Goal: Task Accomplishment & Management: Complete application form

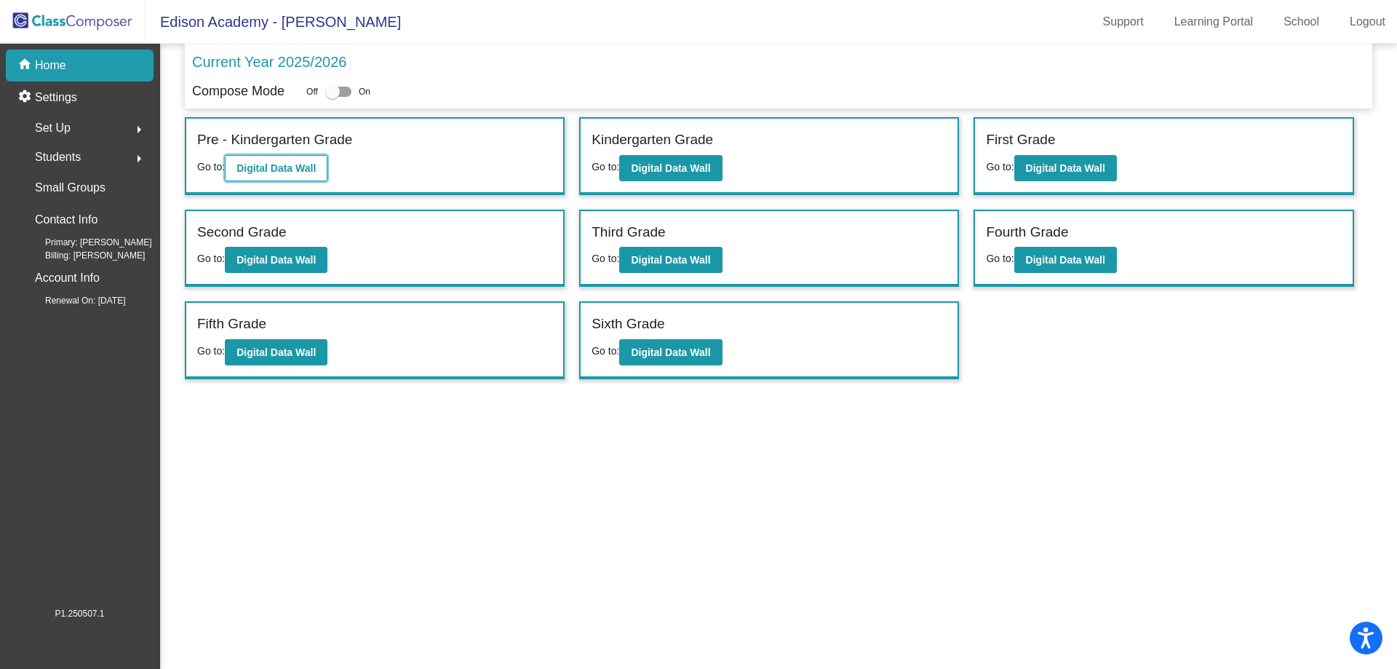
click at [282, 167] on b "Digital Data Wall" at bounding box center [275, 168] width 79 height 12
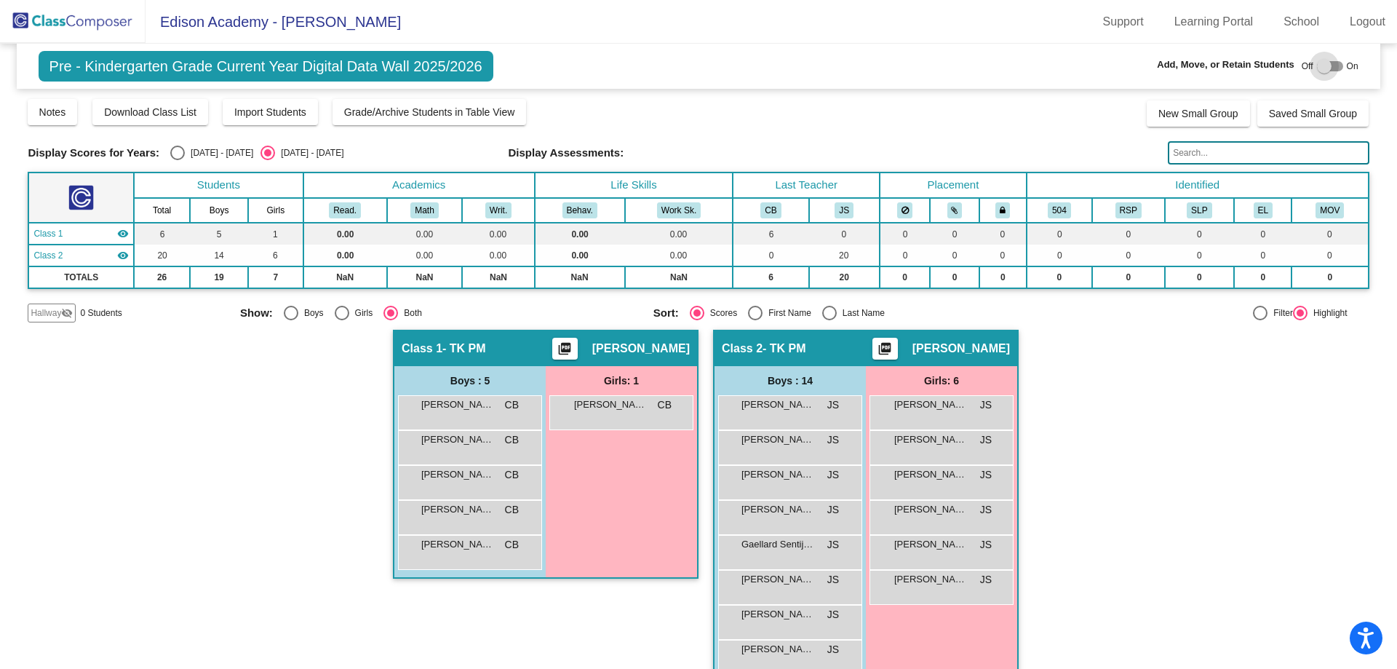
click at [1333, 63] on div at bounding box center [1330, 66] width 26 height 10
checkbox input "true"
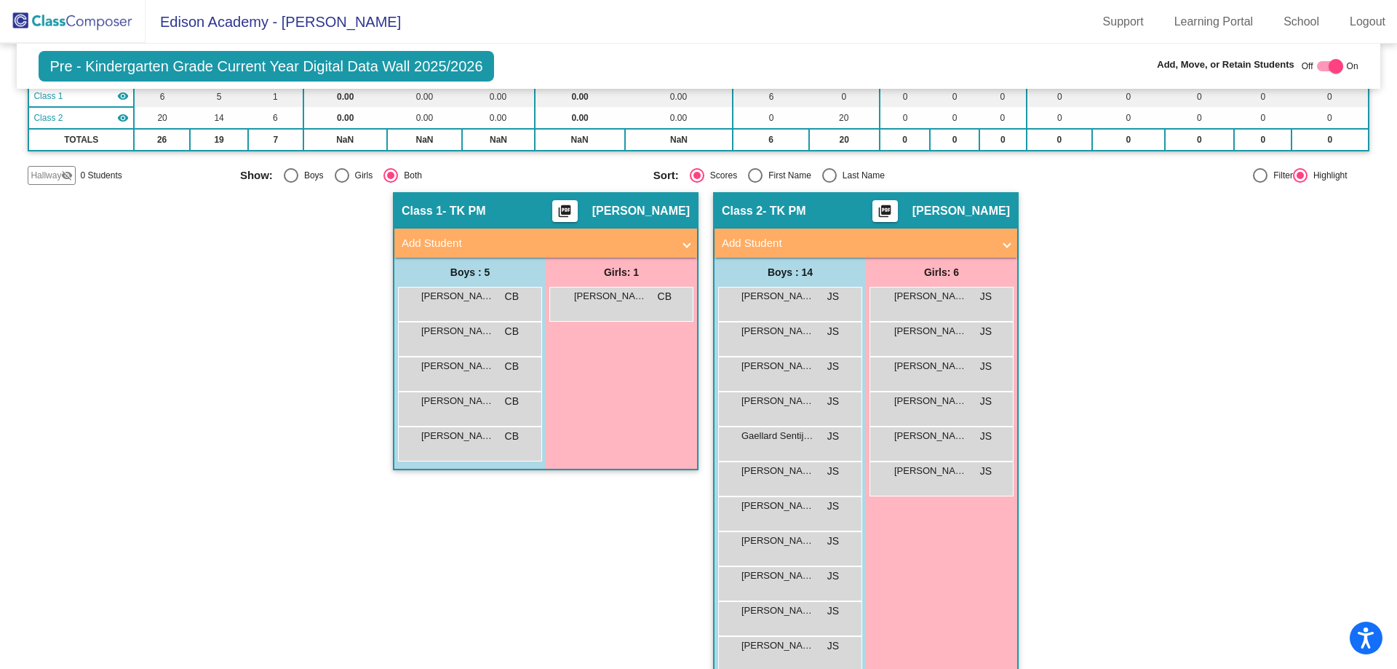
scroll to position [145, 0]
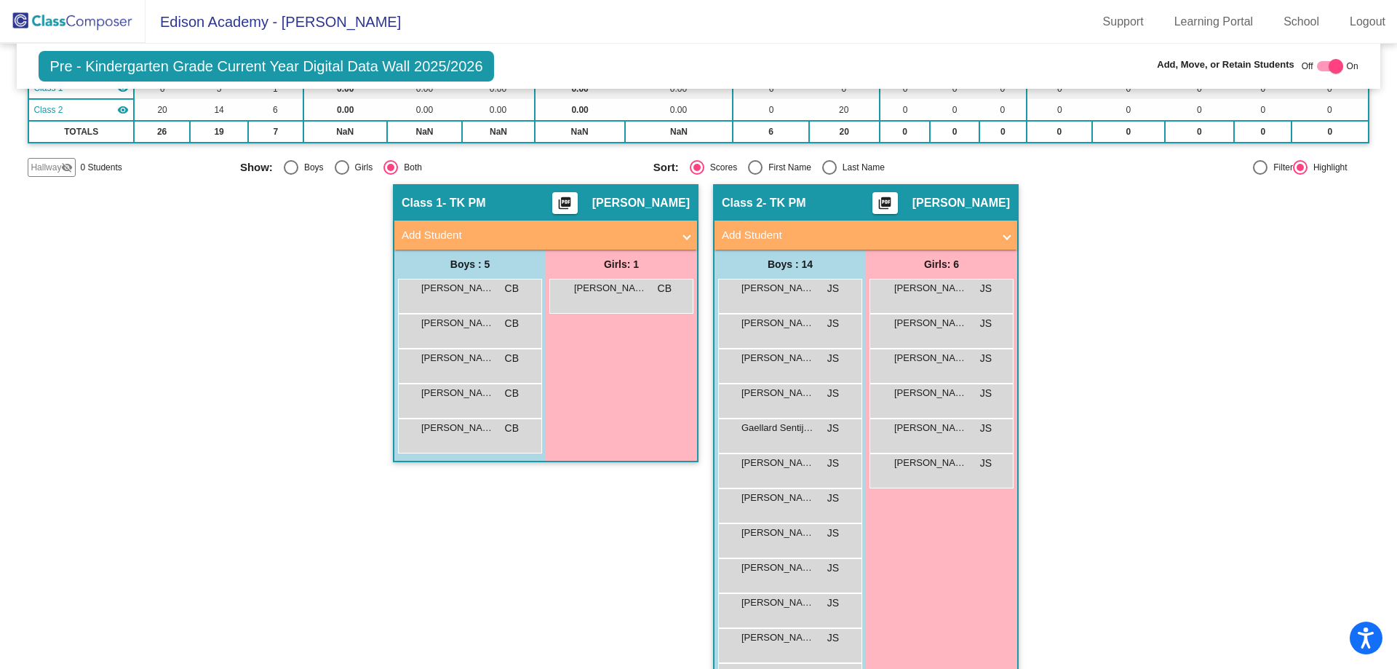
click at [968, 236] on mat-panel-title "Add Student" at bounding box center [857, 235] width 271 height 17
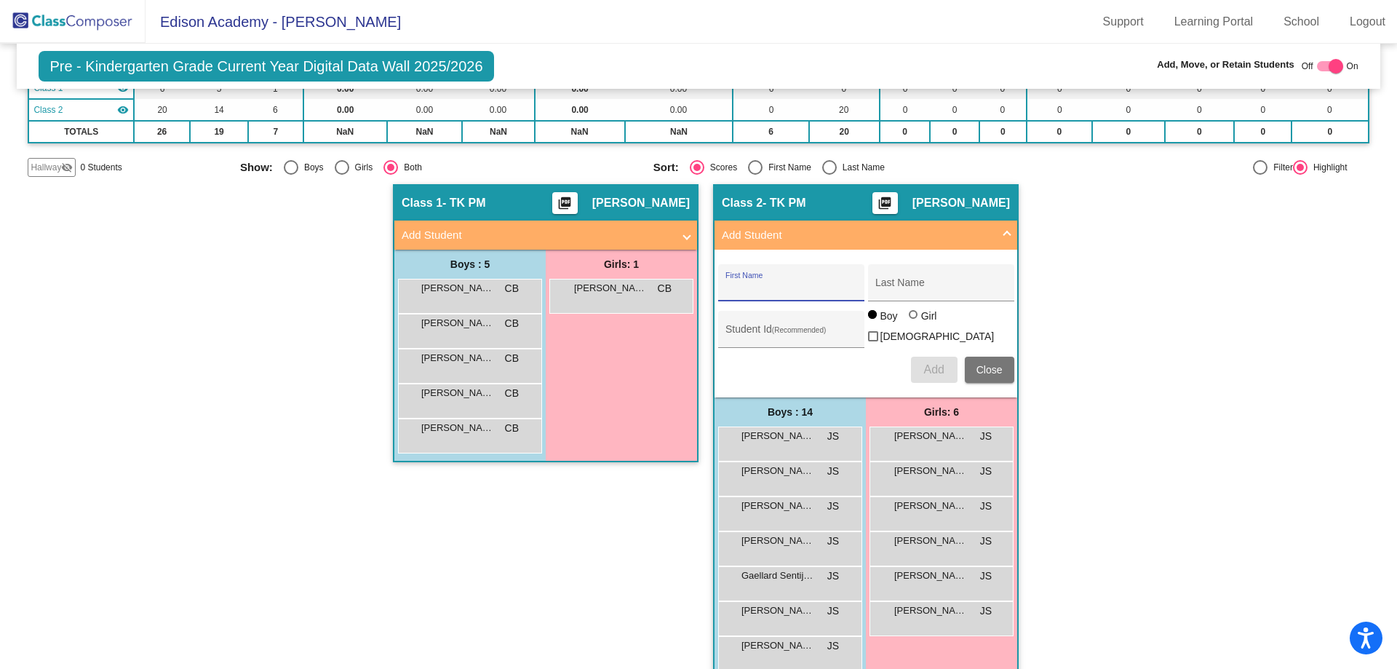
click at [775, 291] on input "First Name" at bounding box center [790, 288] width 131 height 12
type input "Jaxon"
type input "[PERSON_NAME]"
type input "300503"
click at [937, 363] on span "Add" at bounding box center [933, 369] width 20 height 12
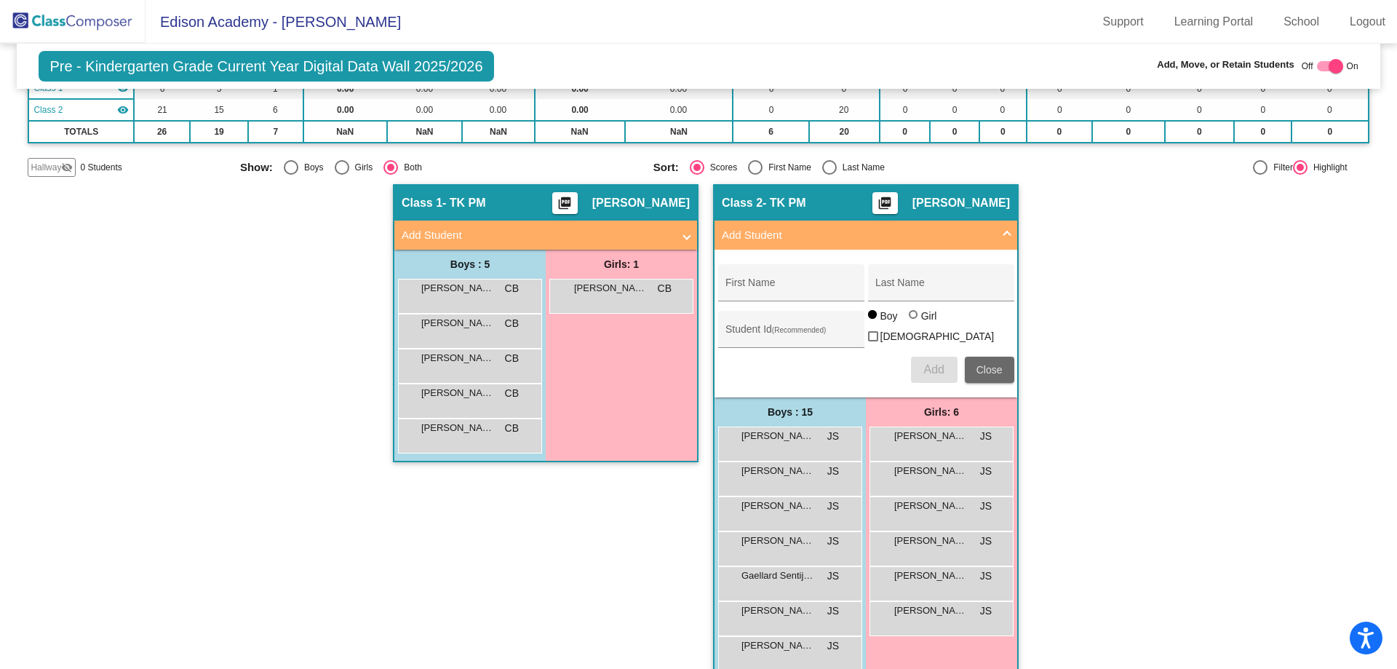
click at [981, 367] on span "Close" at bounding box center [989, 370] width 26 height 12
